Goal: Navigation & Orientation: Find specific page/section

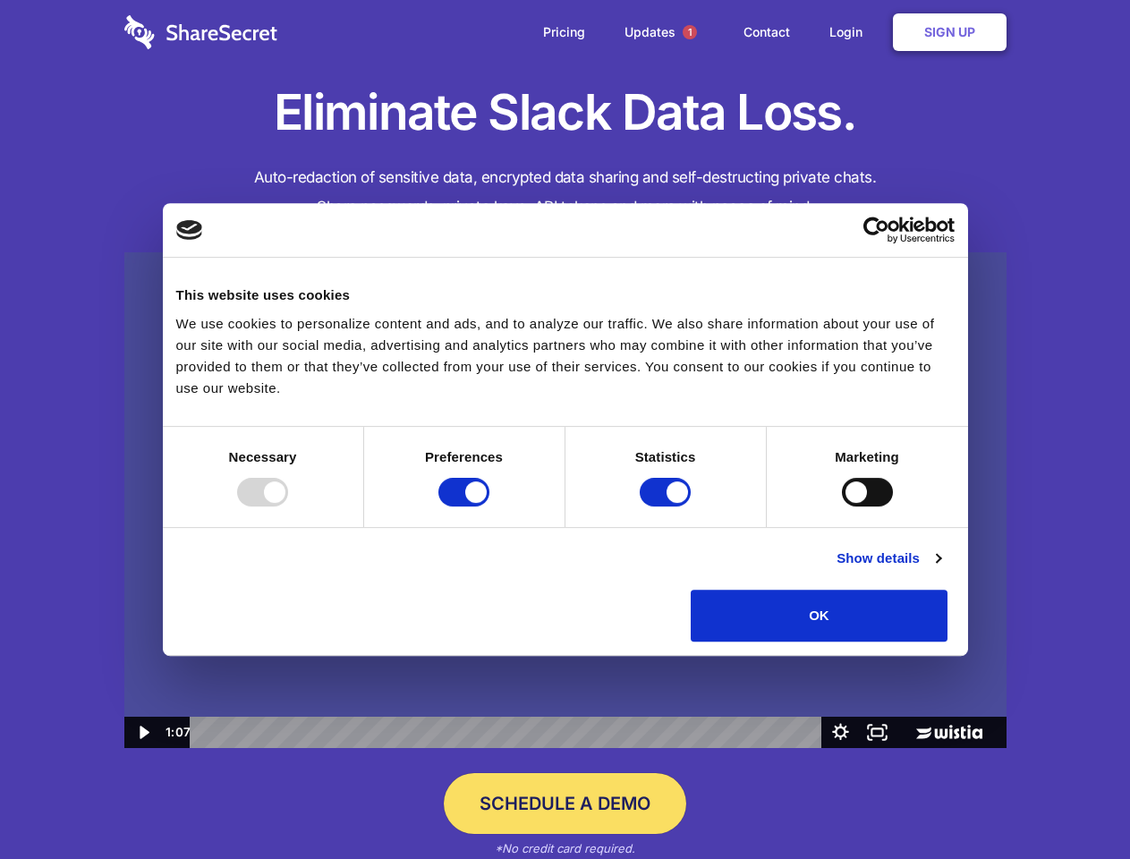
click at [564, 429] on img at bounding box center [565, 500] width 882 height 496
click at [288, 506] on div at bounding box center [262, 492] width 51 height 29
click at [489, 506] on input "Preferences" at bounding box center [463, 492] width 51 height 29
checkbox input "false"
click at [667, 506] on input "Statistics" at bounding box center [664, 492] width 51 height 29
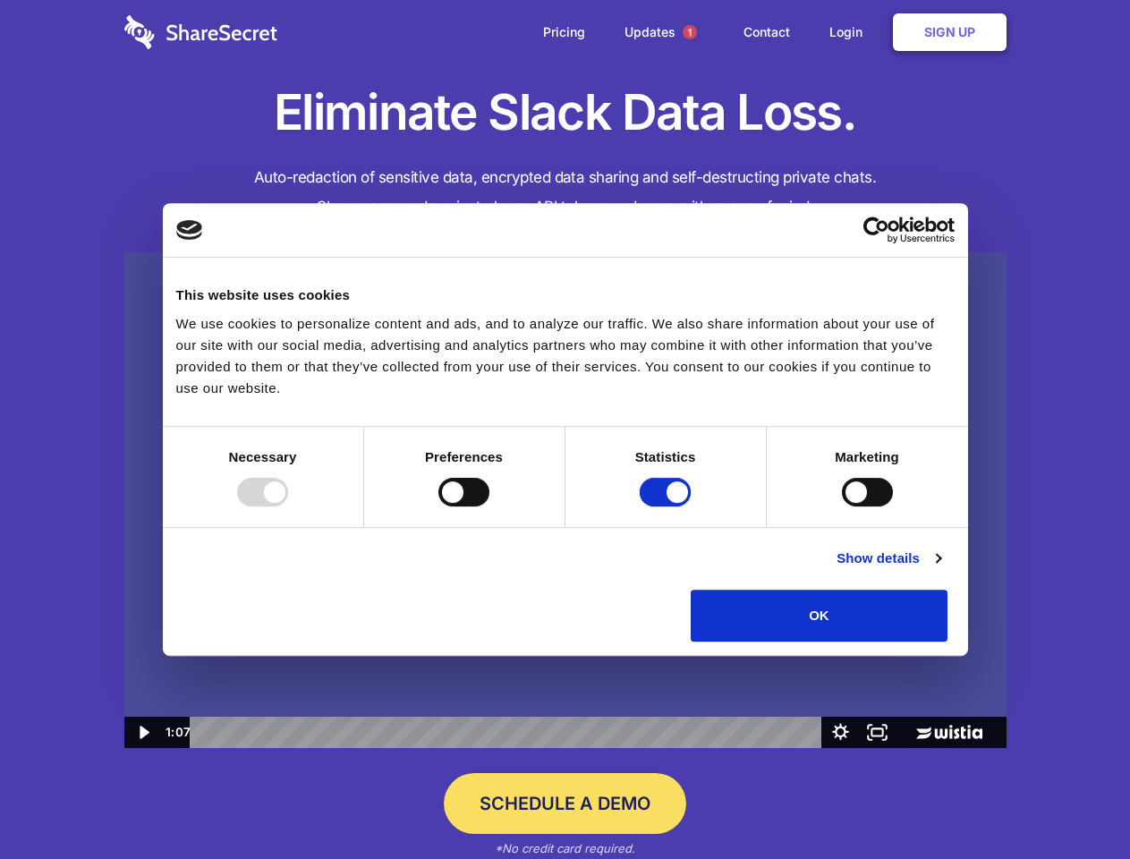
checkbox input "false"
click at [842, 506] on input "Marketing" at bounding box center [867, 492] width 51 height 29
checkbox input "true"
click at [940, 569] on link "Show details" at bounding box center [888, 557] width 104 height 21
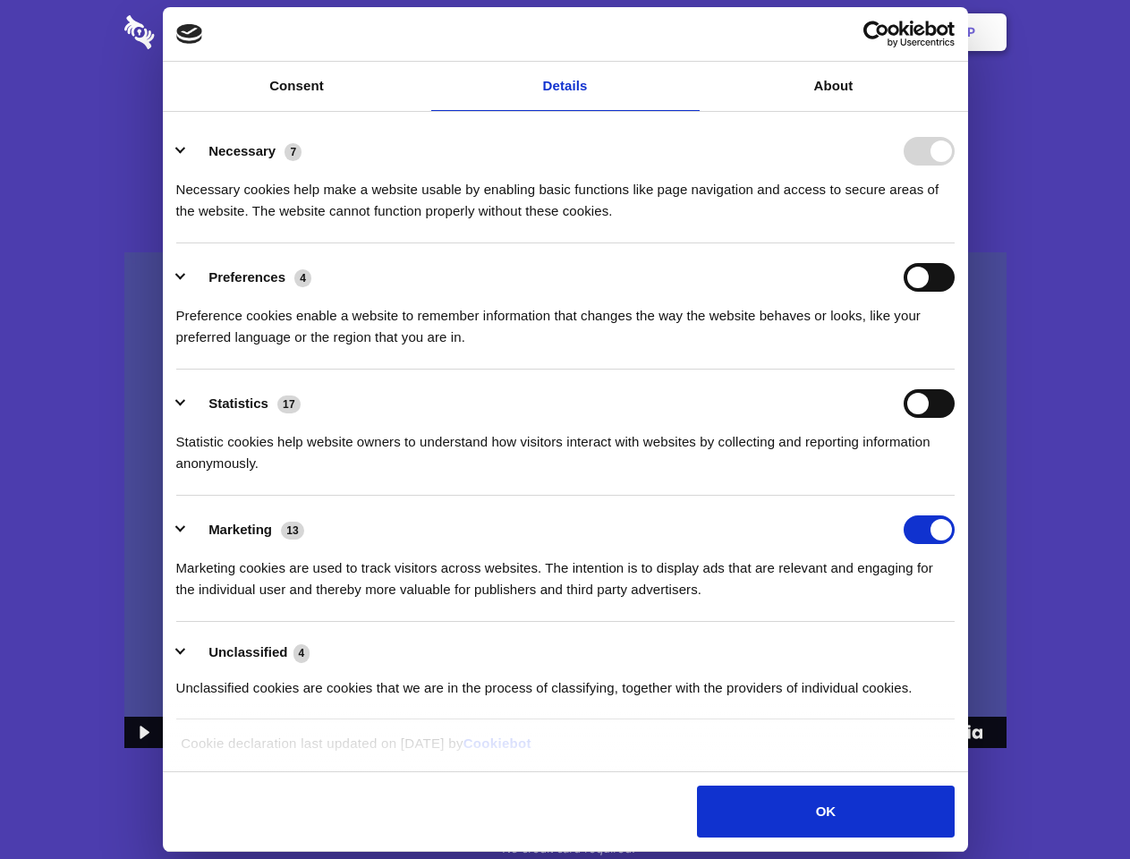
click at [954, 243] on li "Necessary 7 Necessary cookies help make a website usable by enabling basic func…" at bounding box center [565, 180] width 778 height 126
click at [689, 32] on span "1" at bounding box center [689, 32] width 14 height 14
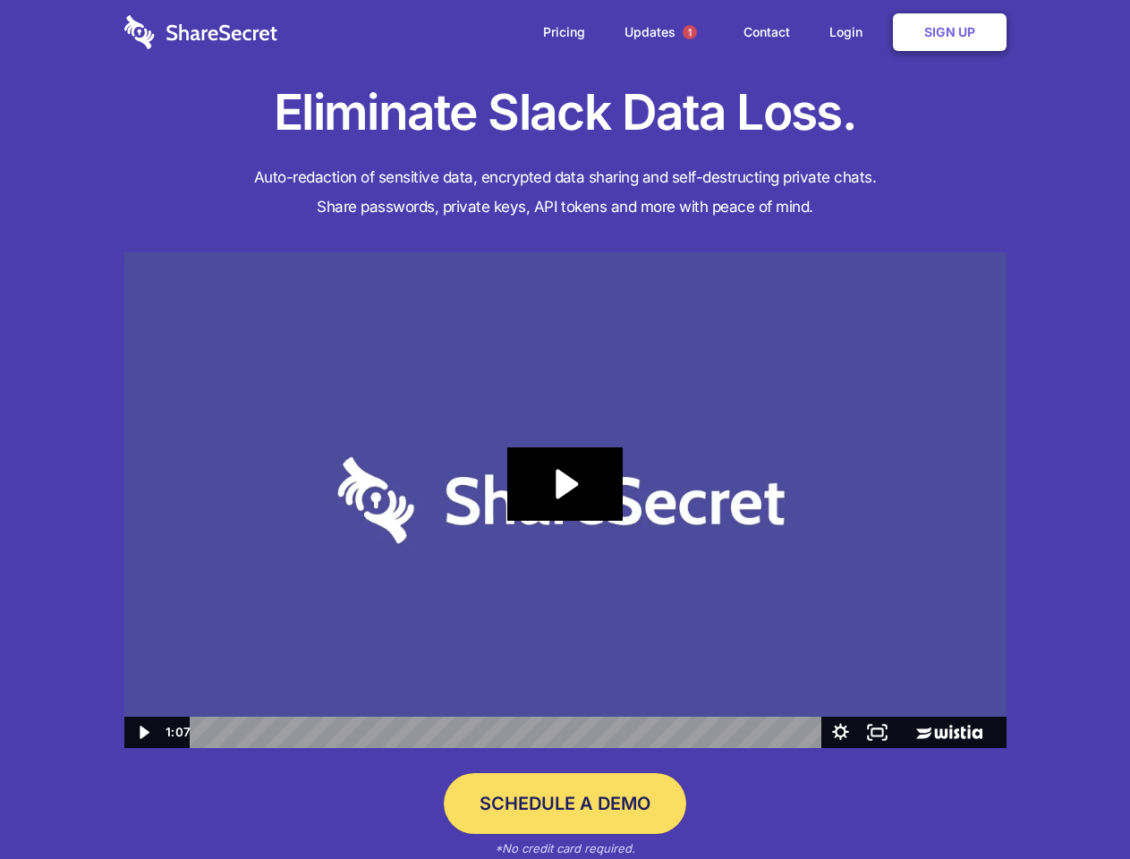
click at [565, 500] on icon "Play Video: Sharesecret Slack Extension" at bounding box center [564, 483] width 114 height 73
